Goal: Information Seeking & Learning: Learn about a topic

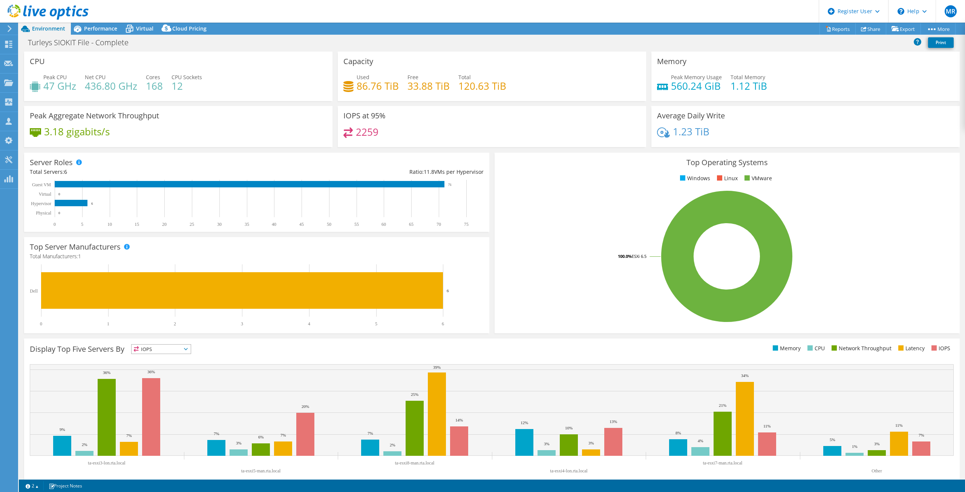
select select "EULondon"
select select "USD"
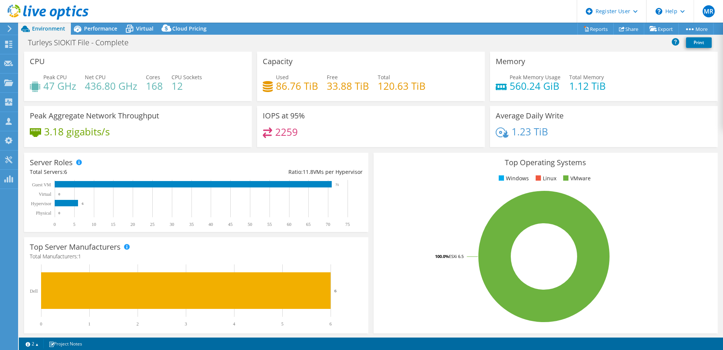
scroll to position [900, 0]
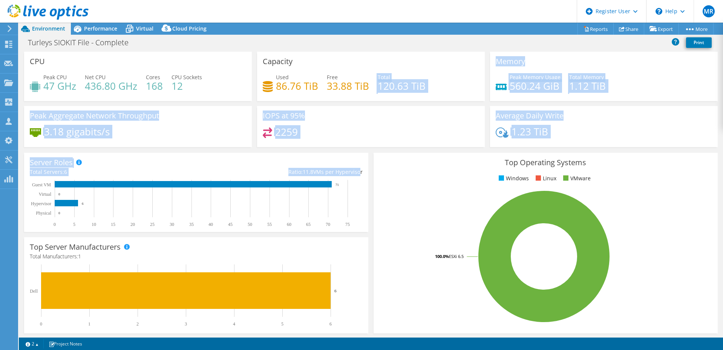
drag, startPoint x: 325, startPoint y: 103, endPoint x: 358, endPoint y: 168, distance: 73.0
click at [356, 178] on section "CPU Peak CPU 47 GHz Net CPU 436.80 GHz Cores 168 CPU Sockets 12 Capacity Used 8…" at bounding box center [371, 271] width 704 height 439
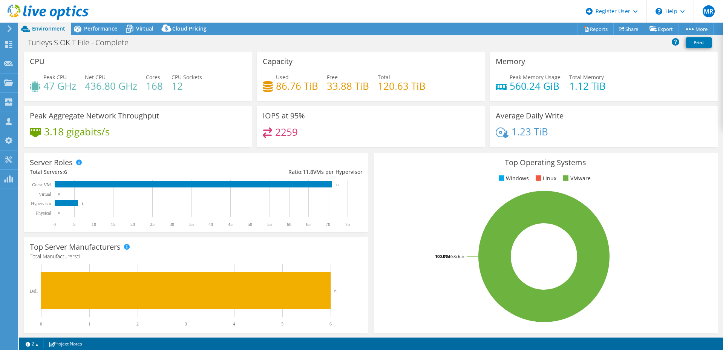
click at [363, 102] on div "Capacity Used 86.76 TiB Free 33.88 TiB Total 120.63 TiB" at bounding box center [371, 79] width 233 height 54
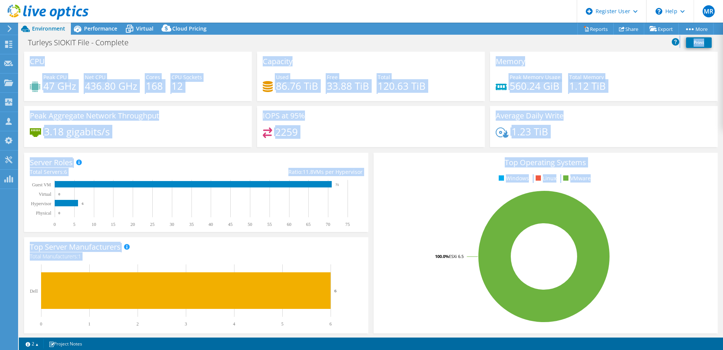
drag, startPoint x: 355, startPoint y: 45, endPoint x: 438, endPoint y: 237, distance: 208.9
click at [438, 237] on div "Project Actions Project Actions Reports Share Export vSAN ReadyNode Sizer" at bounding box center [371, 186] width 704 height 327
click at [441, 101] on div "Capacity Used 86.76 TiB Free 33.88 TiB Total 120.63 TiB" at bounding box center [371, 79] width 233 height 54
drag, startPoint x: 367, startPoint y: 38, endPoint x: 585, endPoint y: 312, distance: 350.5
click at [583, 310] on div "Project Actions Project Actions Reports Share Export vSAN ReadyNode Sizer" at bounding box center [371, 186] width 704 height 327
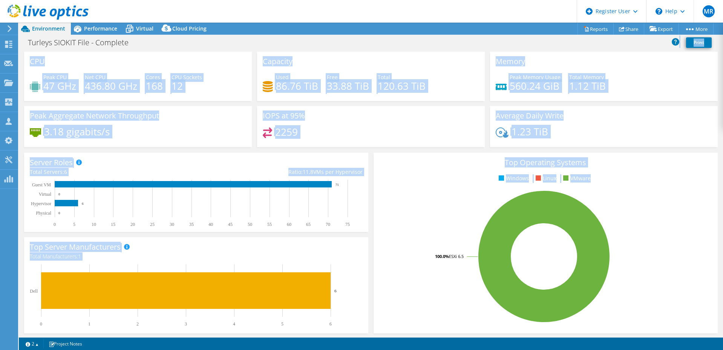
click at [422, 55] on div "Capacity Used 86.76 TiB Free 33.88 TiB Total 120.63 TiB" at bounding box center [371, 76] width 228 height 49
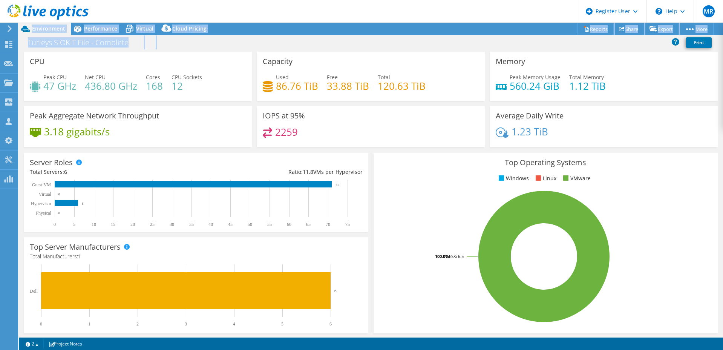
scroll to position [153, 0]
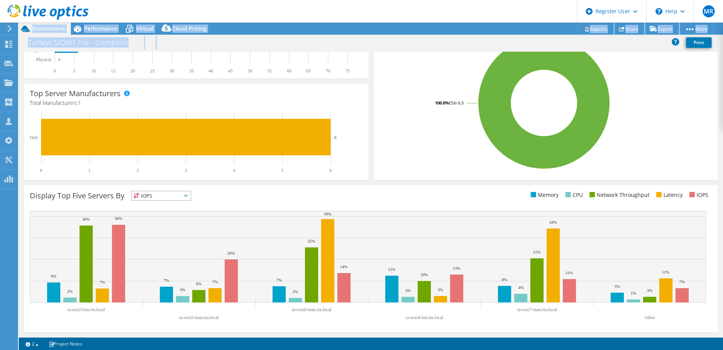
drag, startPoint x: 417, startPoint y: 44, endPoint x: 629, endPoint y: 401, distance: 415.2
click at [629, 350] on html "MR Dell User Michael Rumbucher M.Rumbucher@dell.com Dell My Profile Log Out \n …" at bounding box center [361, 175] width 723 height 350
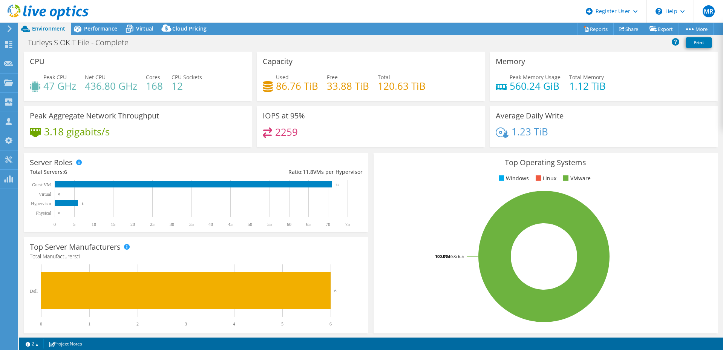
click at [300, 58] on div "Capacity Used 86.76 TiB Free 33.88 TiB Total 120.63 TiB" at bounding box center [371, 76] width 228 height 49
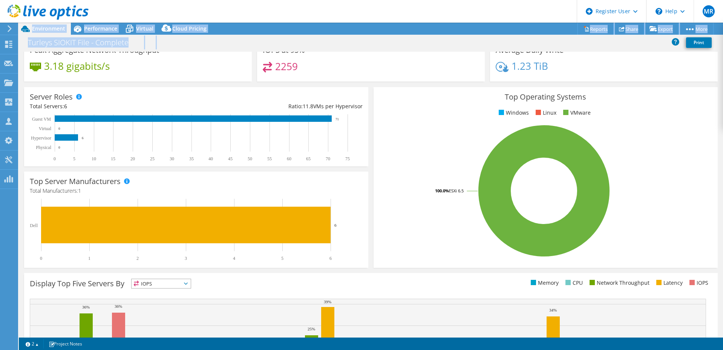
drag, startPoint x: 299, startPoint y: 44, endPoint x: 498, endPoint y: 370, distance: 381.7
click at [498, 350] on html "MR Dell User Michael Rumbucher M.Rumbucher@dell.com Dell My Profile Log Out \n …" at bounding box center [361, 175] width 723 height 350
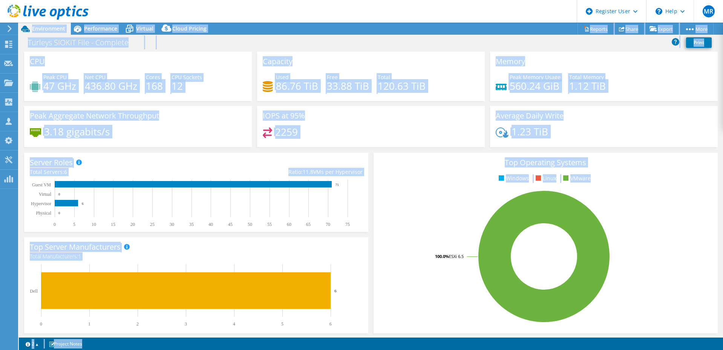
click at [396, 130] on div "2259" at bounding box center [371, 135] width 216 height 16
click at [384, 114] on div "IOPS at 95% 2259" at bounding box center [371, 126] width 228 height 41
click at [377, 127] on div "2259" at bounding box center [371, 135] width 216 height 16
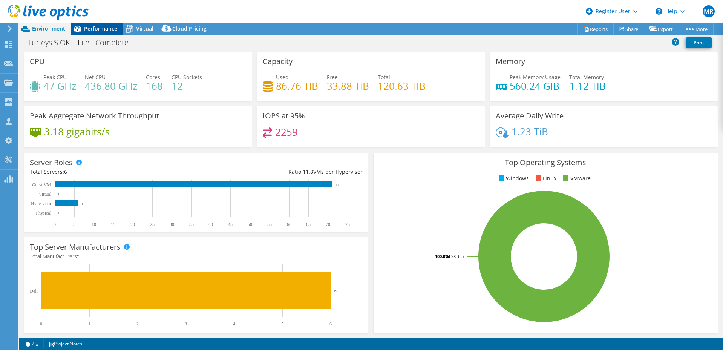
click at [94, 29] on span "Performance" at bounding box center [100, 28] width 33 height 7
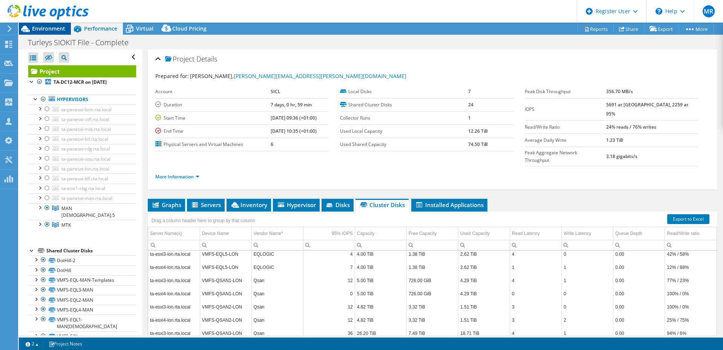
click at [46, 33] on div "Environment" at bounding box center [45, 29] width 52 height 12
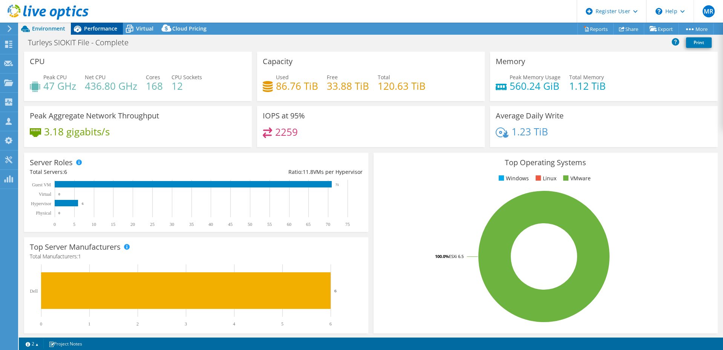
click at [103, 29] on span "Performance" at bounding box center [100, 28] width 33 height 7
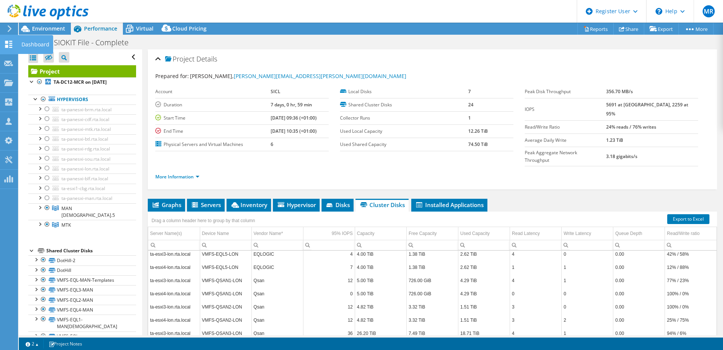
click at [8, 46] on use at bounding box center [8, 44] width 7 height 7
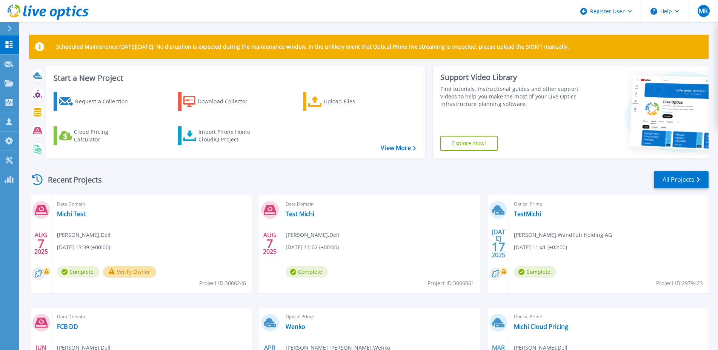
scroll to position [75, 0]
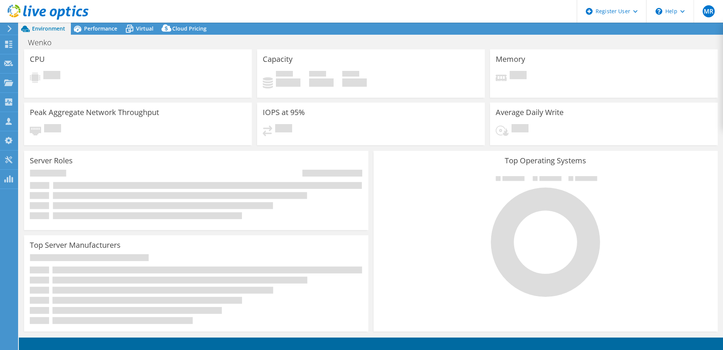
select select "EULondon"
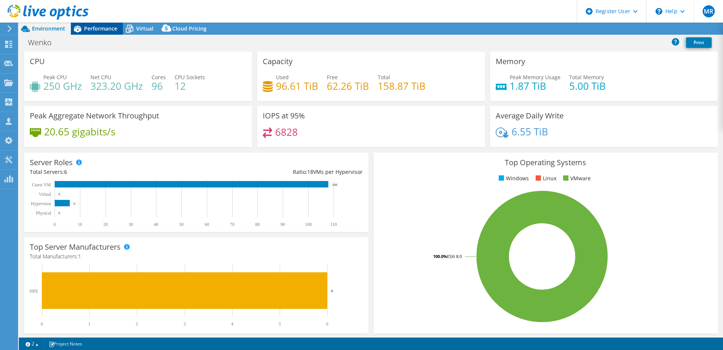
click at [90, 27] on span "Performance" at bounding box center [100, 28] width 33 height 7
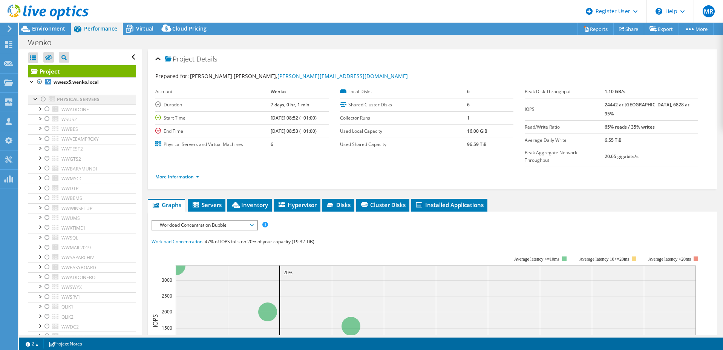
click at [34, 99] on div at bounding box center [36, 99] width 8 height 8
click at [36, 144] on div at bounding box center [36, 143] width 8 height 8
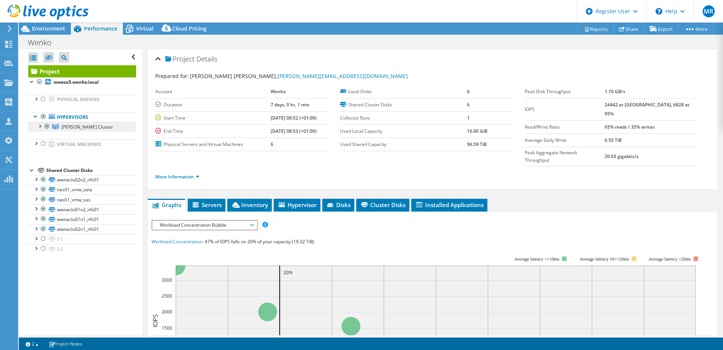
click at [100, 125] on span "[PERSON_NAME] Cluster" at bounding box center [87, 127] width 52 height 6
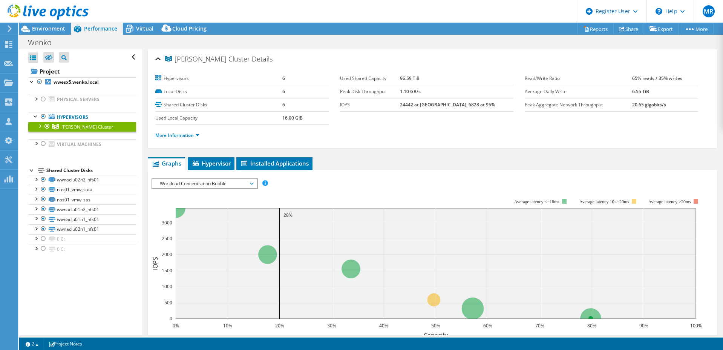
click at [39, 128] on div at bounding box center [40, 126] width 8 height 8
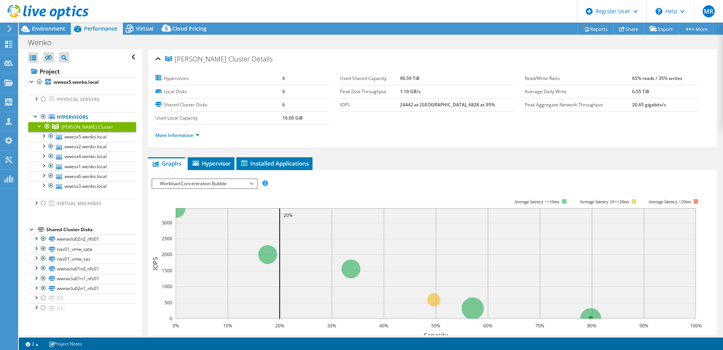
click at [39, 126] on div at bounding box center [40, 126] width 8 height 8
